Goal: Task Accomplishment & Management: Manage account settings

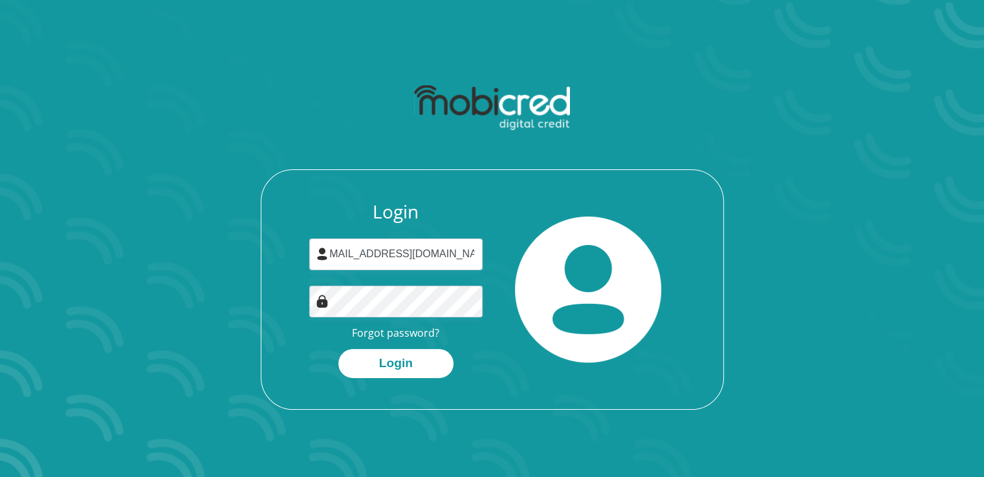
scroll to position [0, 18]
type input "[EMAIL_ADDRESS][DOMAIN_NAME]"
click at [338, 349] on button "Login" at bounding box center [395, 363] width 115 height 29
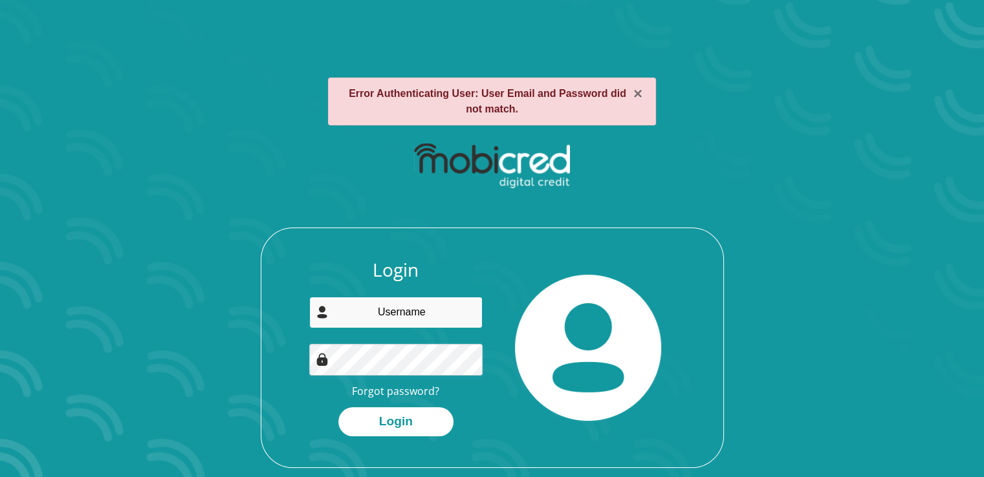
click at [399, 312] on input "email" at bounding box center [395, 313] width 173 height 32
type input "nonkululeko.ndlovu590@gmail.com"
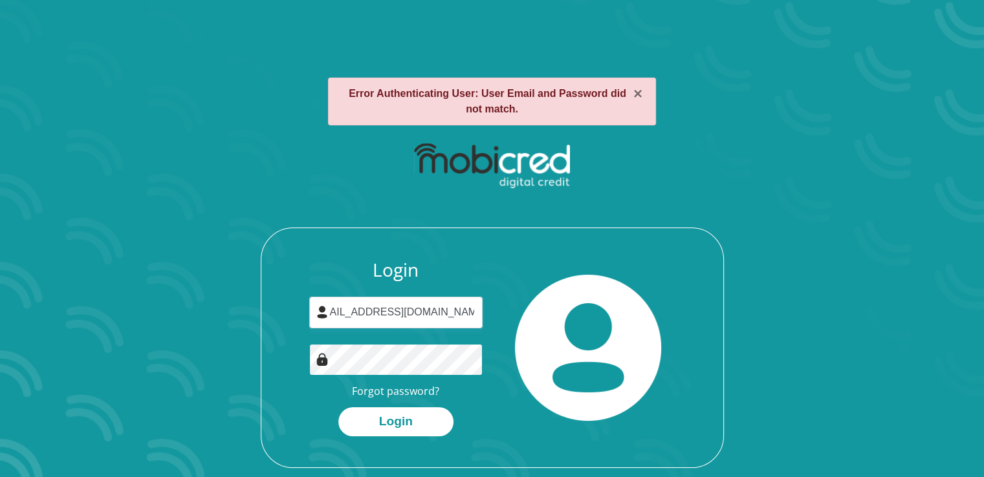
scroll to position [0, 0]
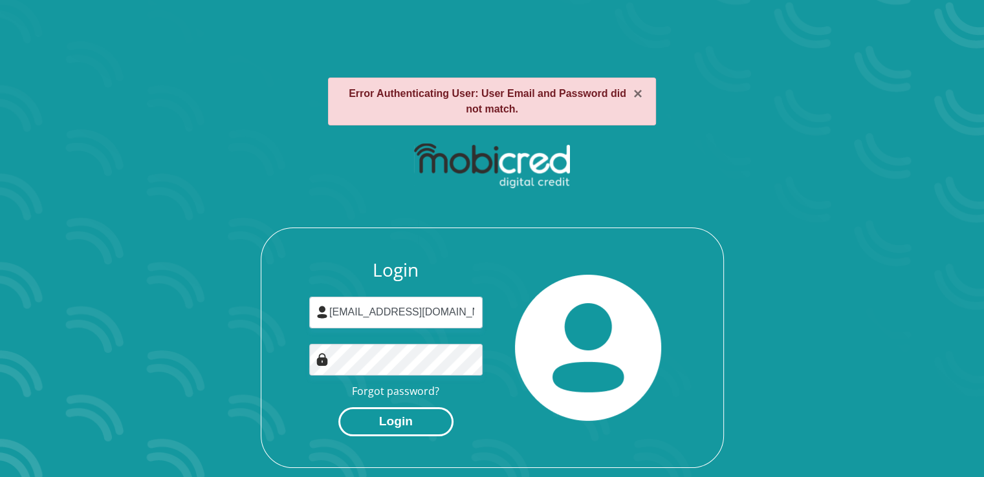
click at [407, 416] on button "Login" at bounding box center [395, 421] width 115 height 29
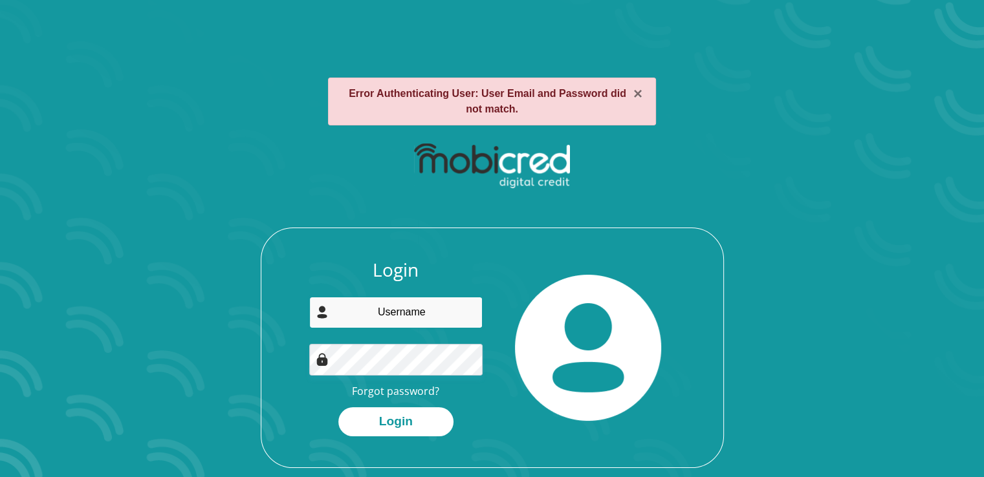
click at [401, 324] on input "email" at bounding box center [395, 313] width 173 height 32
click at [391, 396] on link "Forgot password?" at bounding box center [395, 391] width 87 height 14
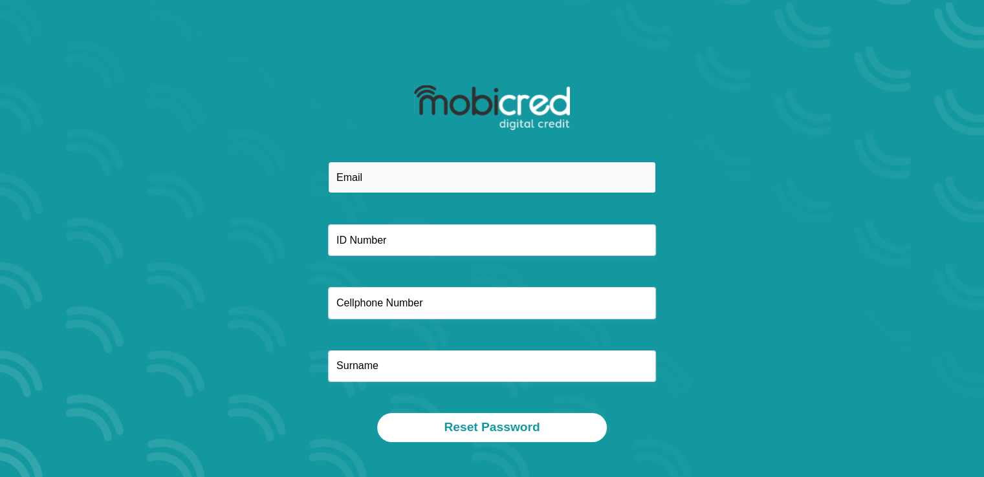
click at [426, 171] on input "email" at bounding box center [492, 178] width 328 height 32
type input "[EMAIL_ADDRESS][DOMAIN_NAME]"
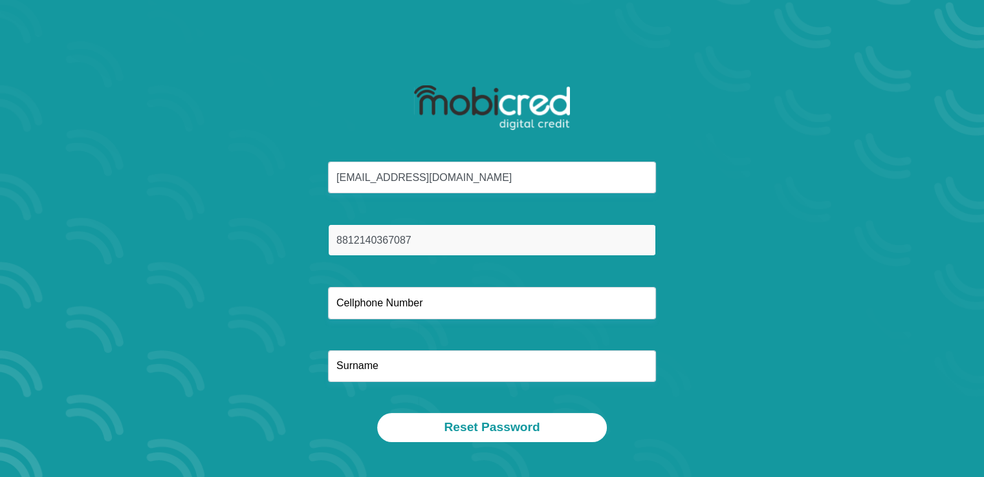
type input "8812140367087"
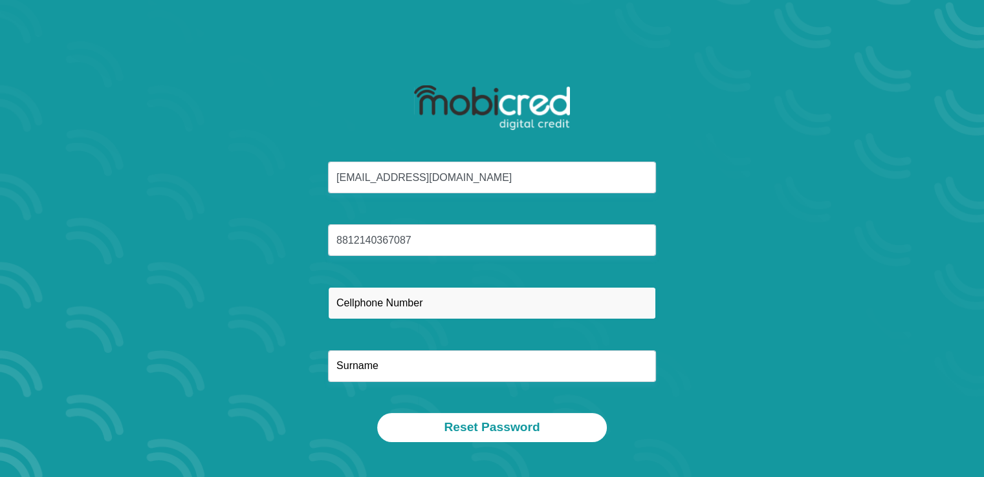
click at [415, 301] on input "text" at bounding box center [492, 303] width 328 height 32
type input "0785727017"
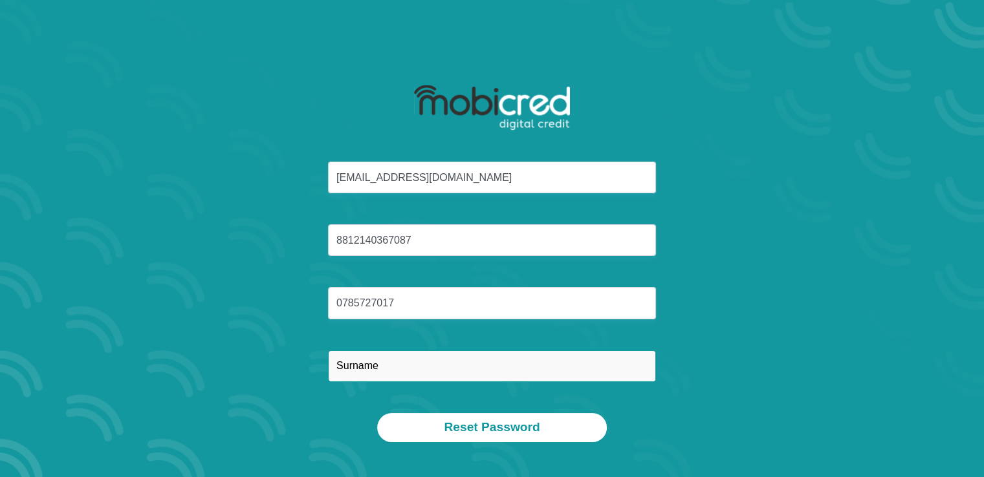
click at [424, 376] on input "text" at bounding box center [492, 366] width 328 height 32
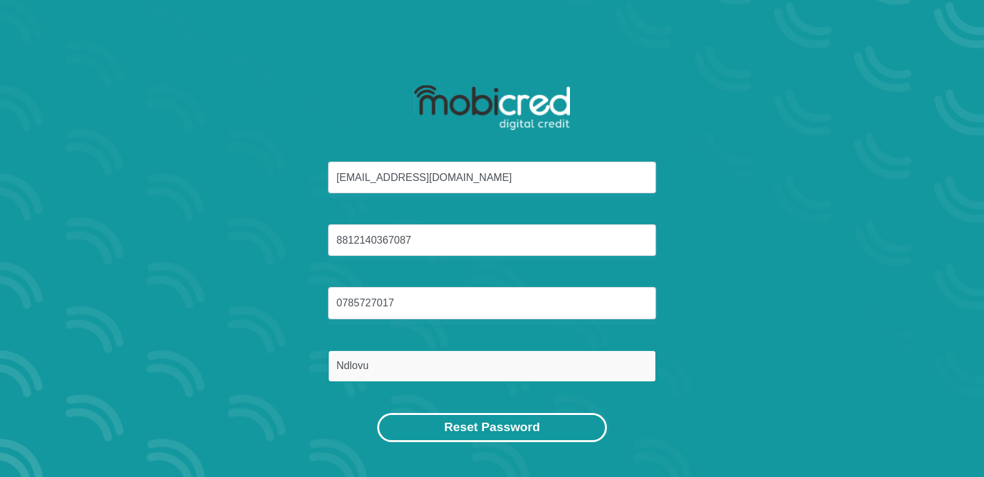
type input "Ndlovu"
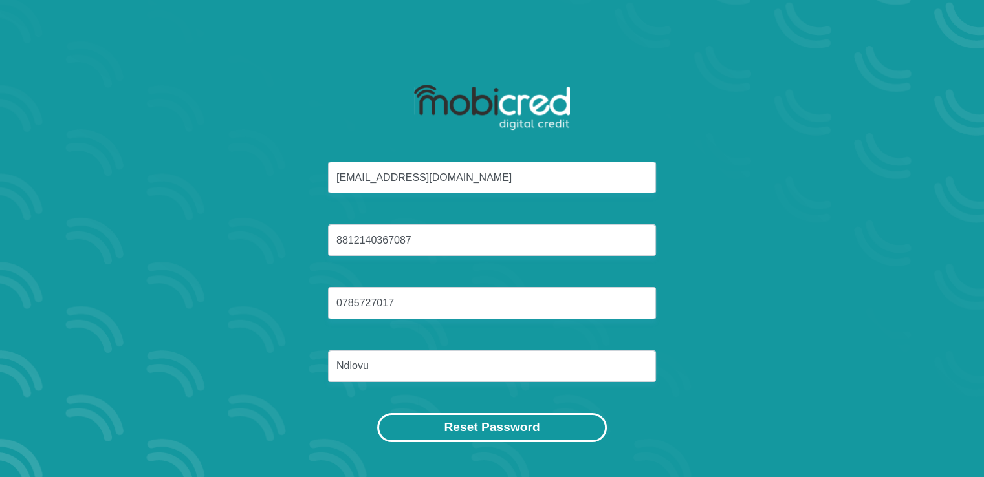
click at [468, 425] on button "Reset Password" at bounding box center [491, 427] width 229 height 29
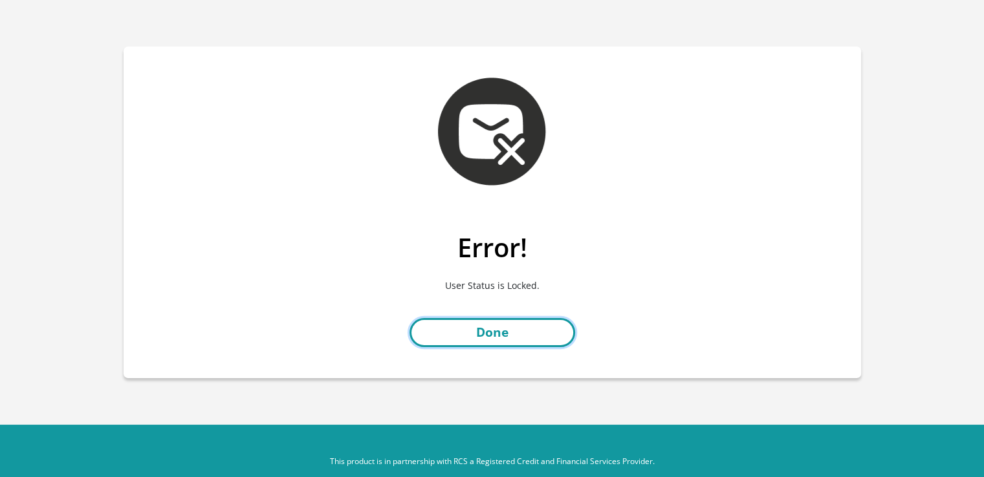
click at [499, 334] on link "Done" at bounding box center [492, 332] width 166 height 29
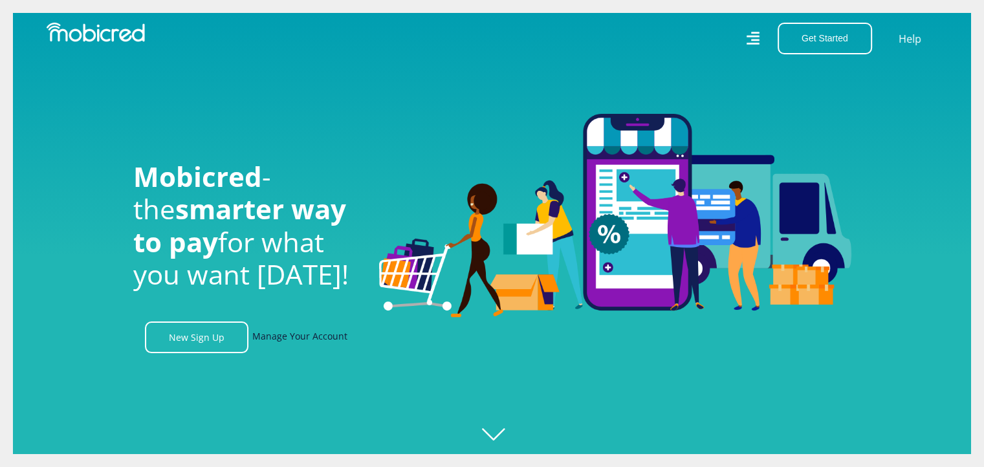
click at [305, 330] on link "Manage Your Account" at bounding box center [299, 337] width 95 height 32
